Goal: Transaction & Acquisition: Purchase product/service

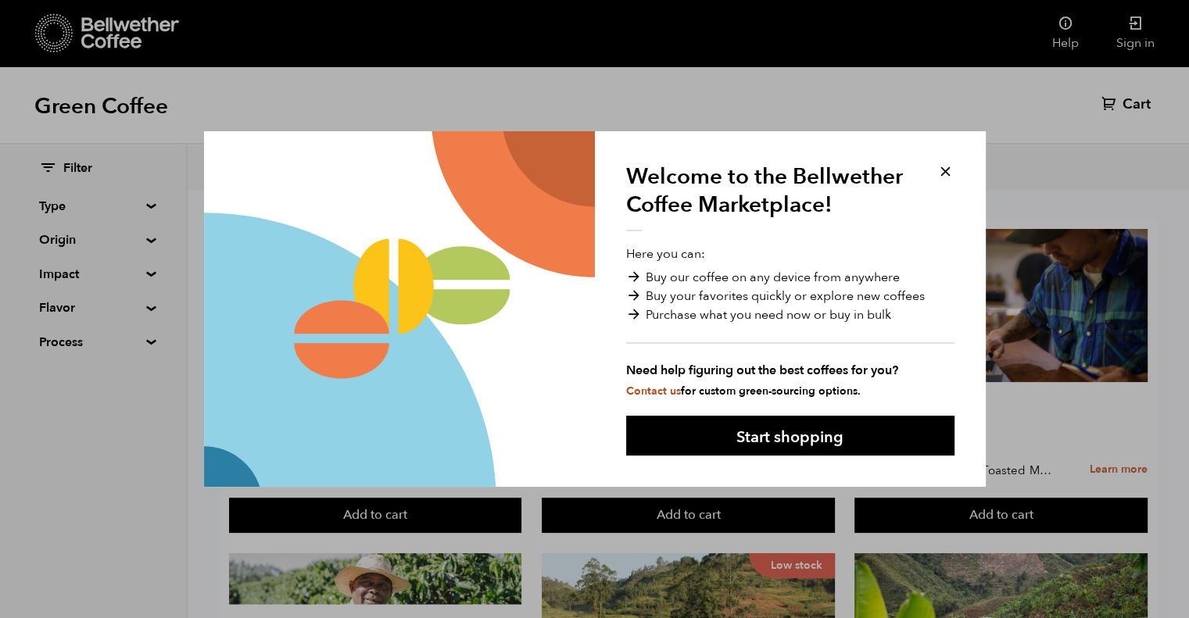
click at [942, 168] on button at bounding box center [946, 172] width 18 height 18
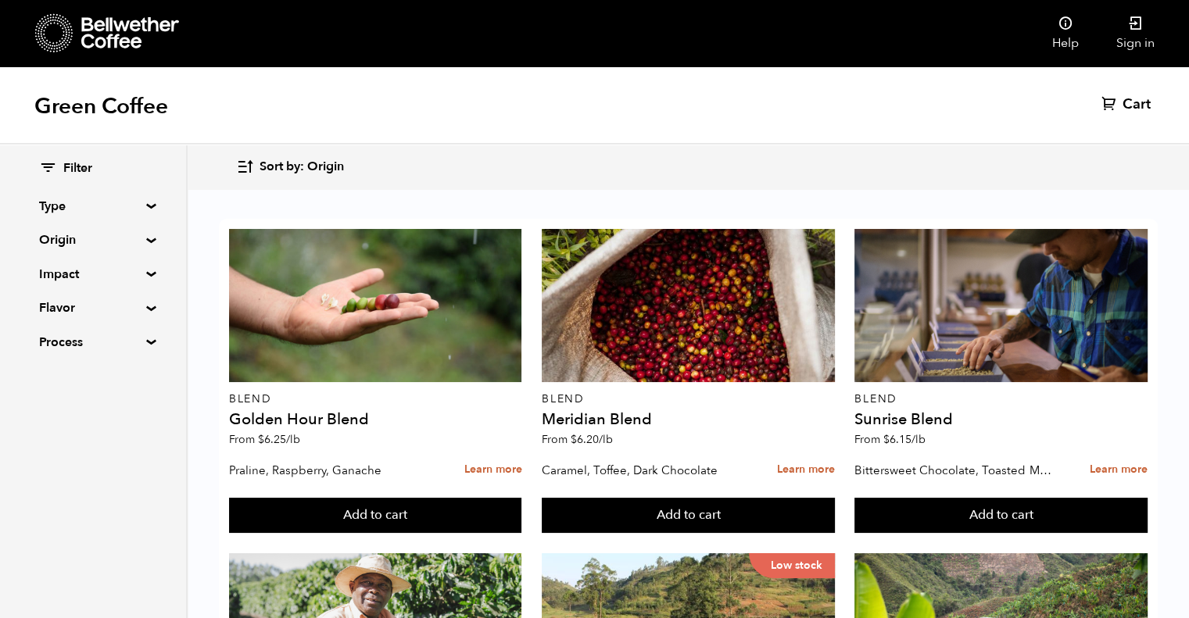
click at [148, 267] on div "Filter Type Blend Single Origin Decaf Seasonal Year Round Origin Blend [GEOGRAP…" at bounding box center [93, 256] width 186 height 223
click at [147, 271] on summary "Impact" at bounding box center [93, 274] width 108 height 19
click at [145, 439] on div "Filter Type Blend Single Origin Decaf Seasonal Year Round Origin Blend [GEOGRAP…" at bounding box center [93, 324] width 186 height 358
click at [146, 446] on summary "Flavor" at bounding box center [93, 443] width 108 height 19
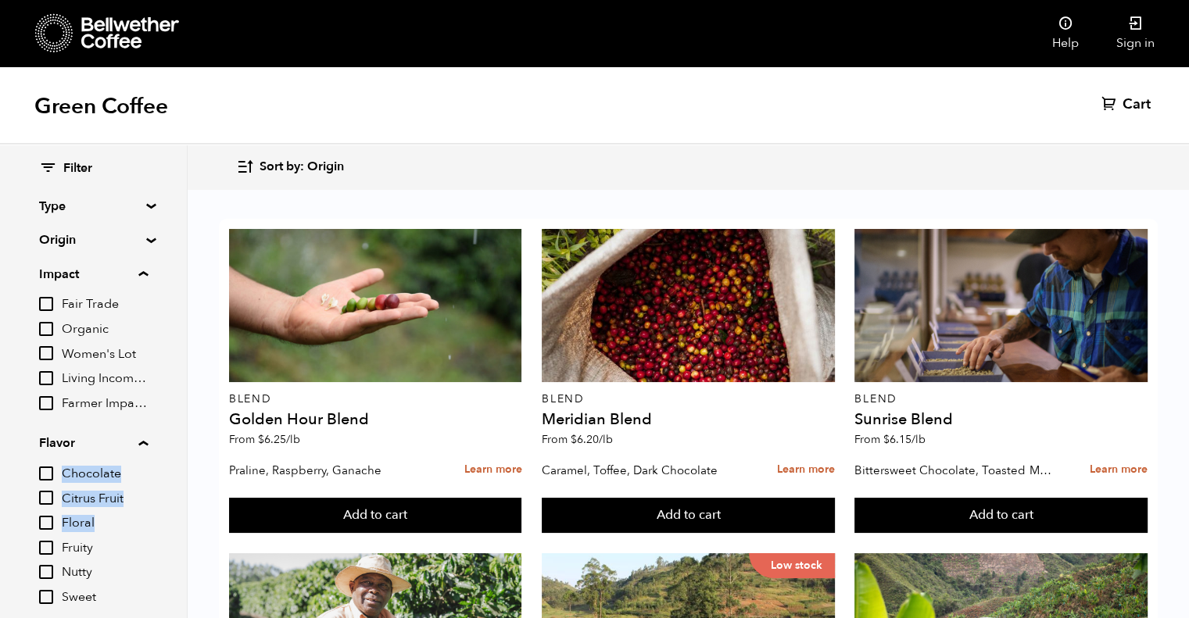
drag, startPoint x: 181, startPoint y: 438, endPoint x: 184, endPoint y: 525, distance: 86.8
click at [184, 525] on div "Filter Type Blend Single Origin Decaf Seasonal Year Round Origin Blend [GEOGRAP…" at bounding box center [94, 382] width 188 height 474
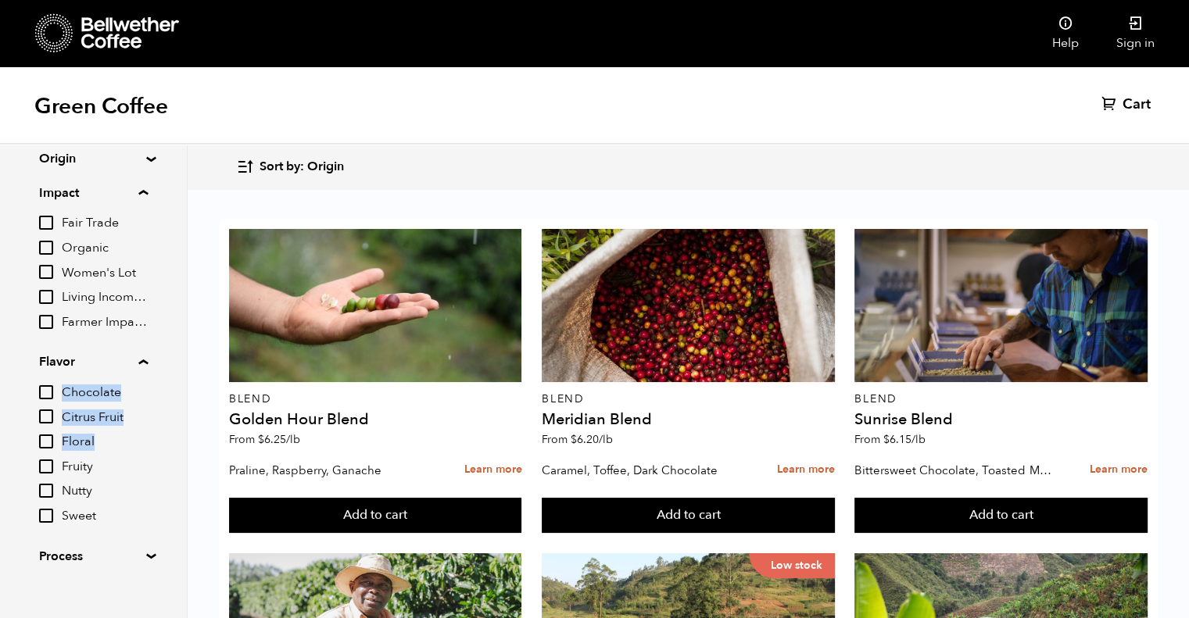
scroll to position [98, 0]
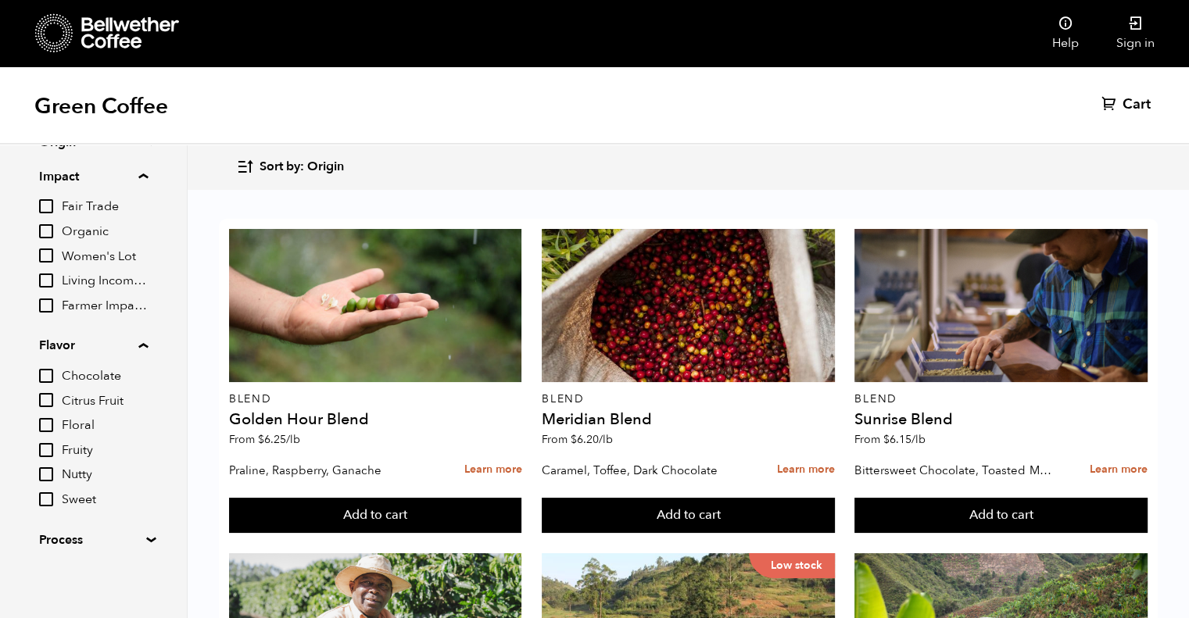
click at [147, 539] on summary "Process" at bounding box center [93, 540] width 108 height 19
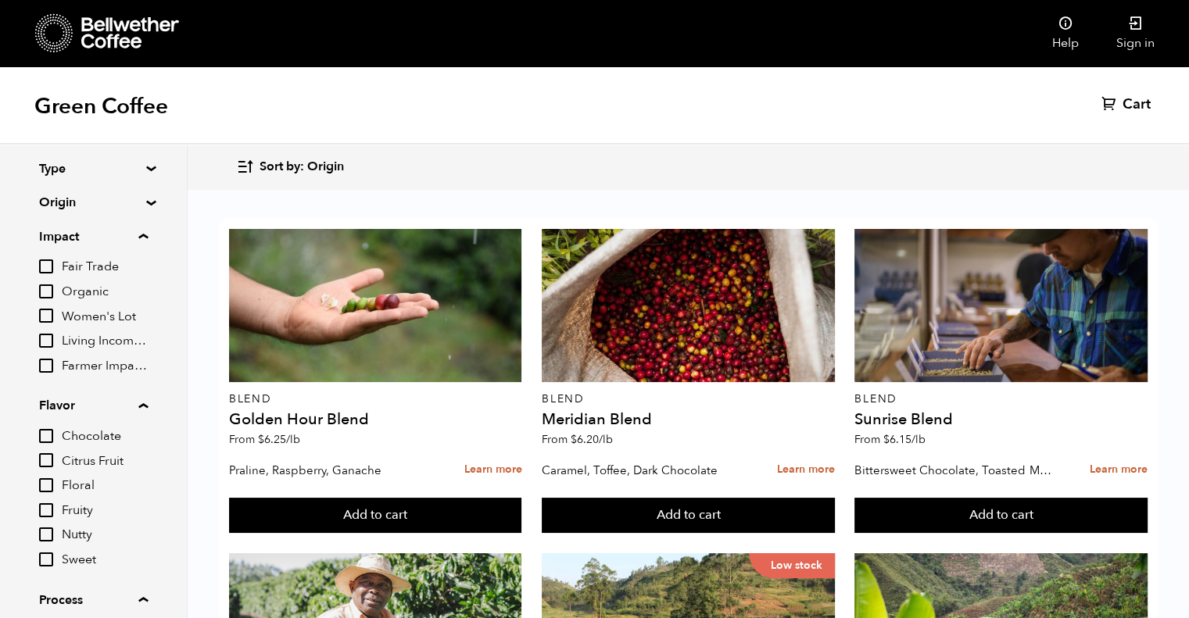
scroll to position [0, 0]
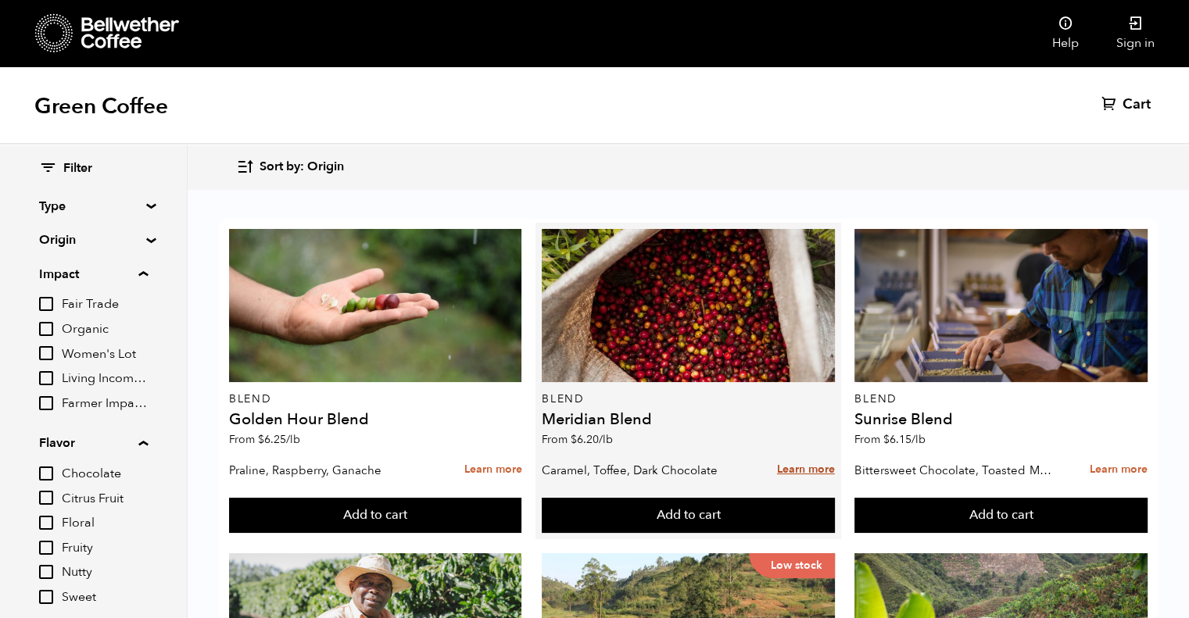
click at [788, 471] on link "Learn more" at bounding box center [806, 470] width 58 height 34
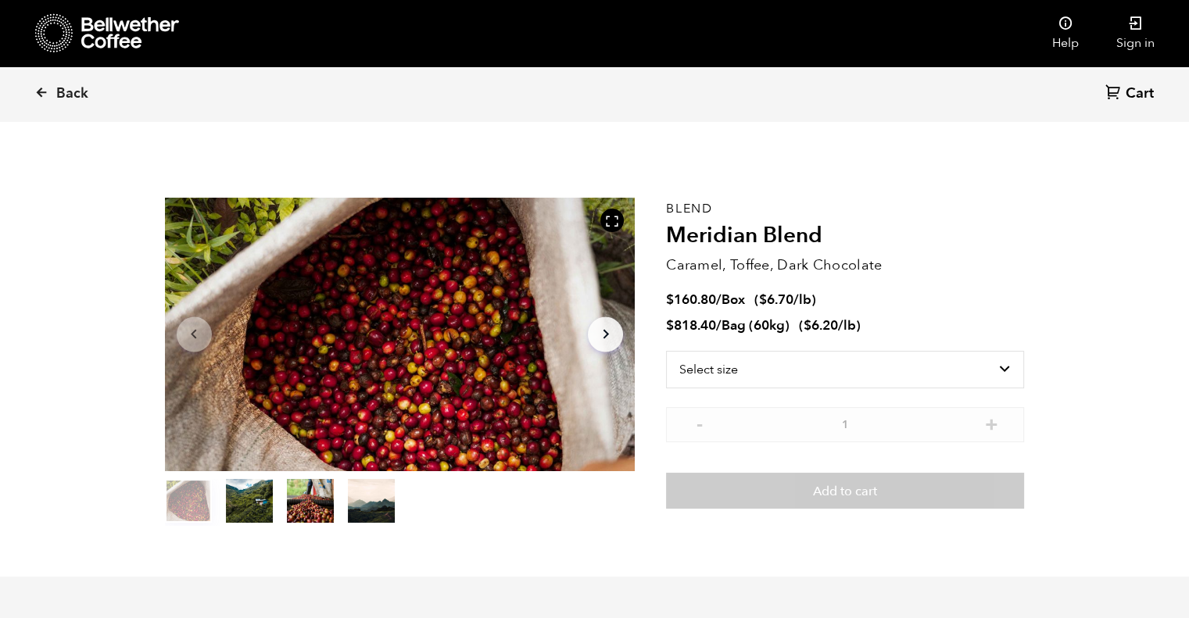
scroll to position [679, 833]
click at [1007, 367] on select "Select size Bag (60kg) (132 lbs) Box (24 lbs)" at bounding box center [845, 370] width 358 height 38
select select "bag-3"
click at [666, 351] on select "Select size Bag (60kg) (132 lbs) Box (24 lbs)" at bounding box center [845, 370] width 358 height 38
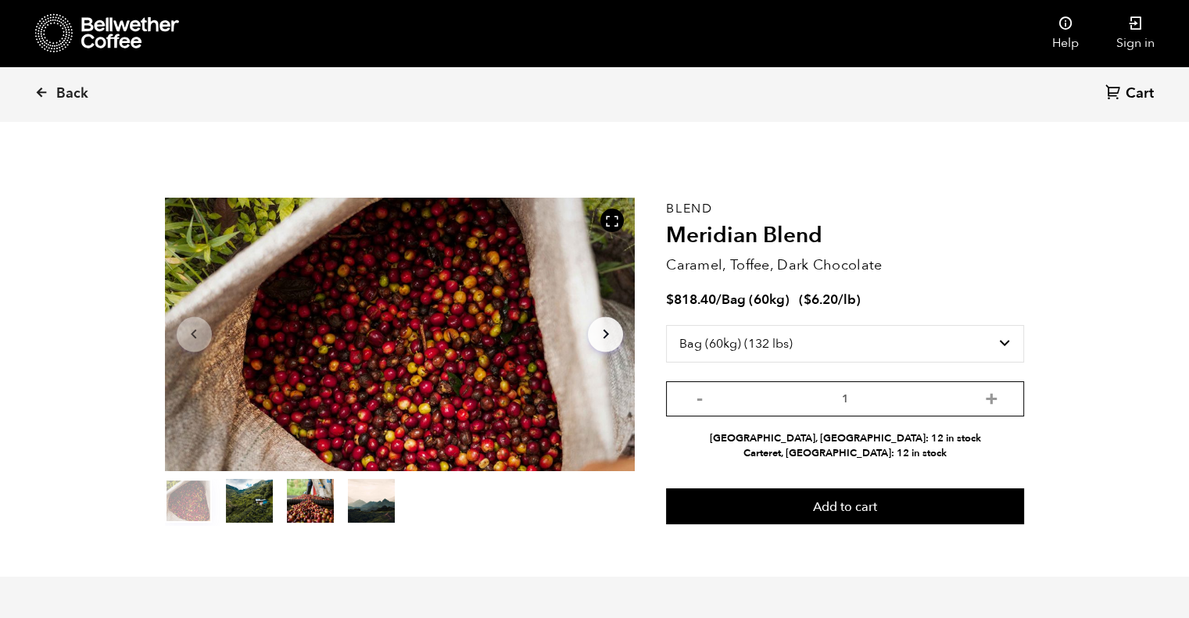
click at [1001, 405] on input "1" at bounding box center [845, 399] width 358 height 35
click at [994, 400] on button "+" at bounding box center [991, 397] width 20 height 16
click at [1001, 403] on input "2" at bounding box center [845, 399] width 358 height 35
click at [998, 403] on button "+" at bounding box center [991, 397] width 20 height 16
type input "3"
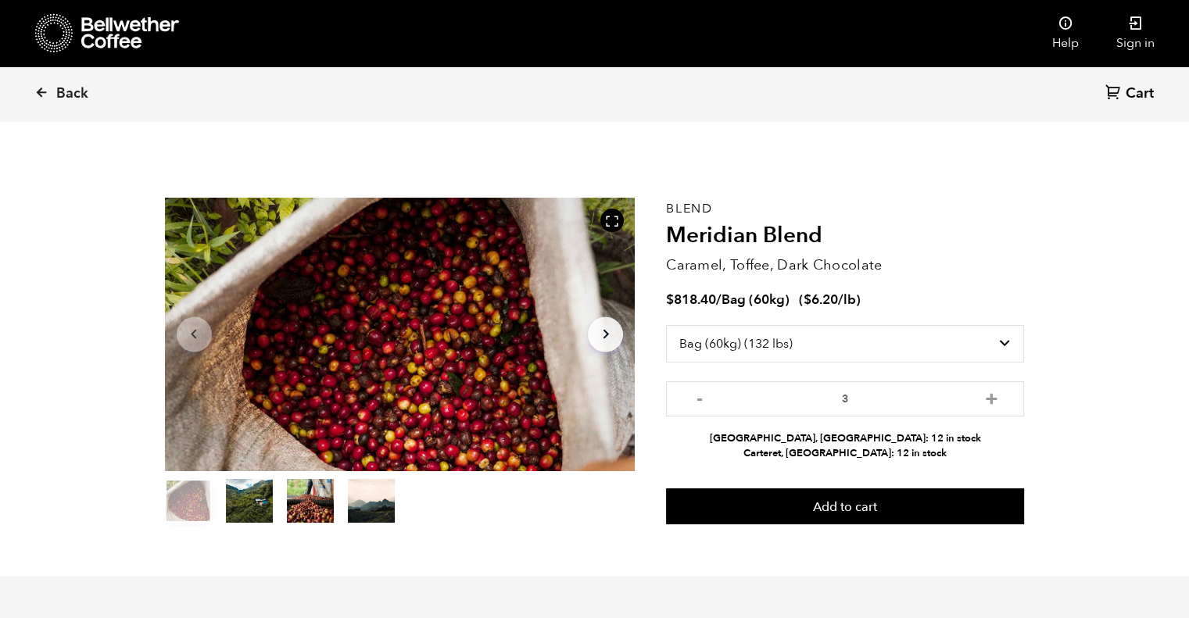
click at [613, 322] on button "Arrow Right" at bounding box center [605, 334] width 35 height 35
